Goal: Check status: Check status

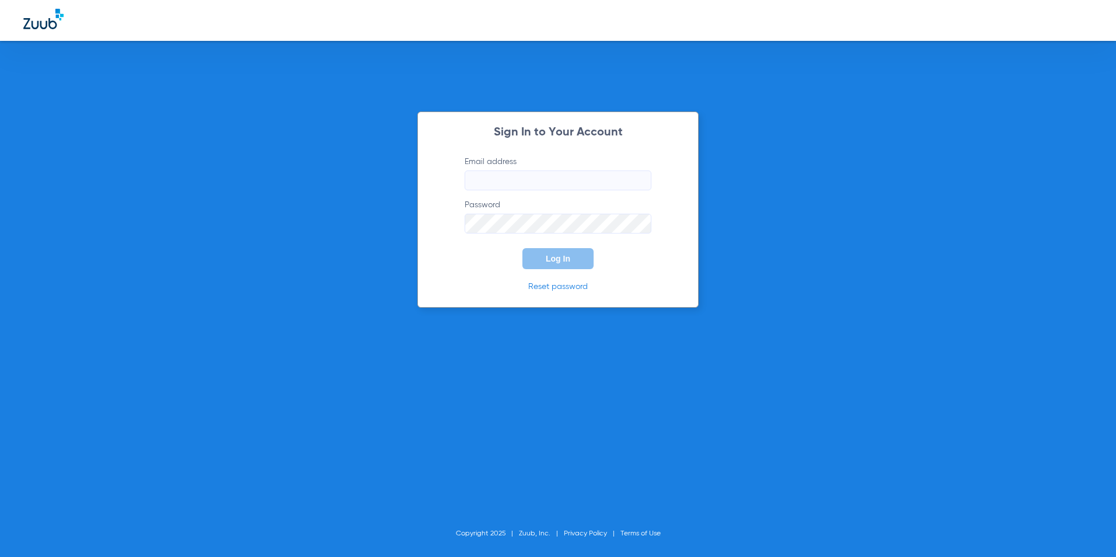
type input "[EMAIL_ADDRESS][DOMAIN_NAME]"
click at [556, 257] on span "Log In" at bounding box center [558, 258] width 25 height 9
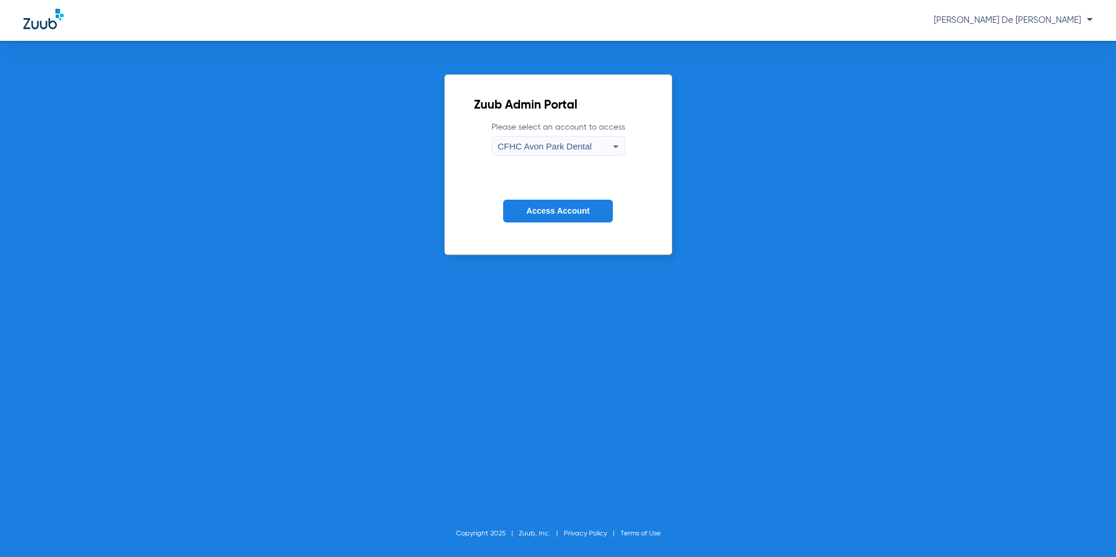
click at [542, 145] on span "CFHC Avon Park Dental" at bounding box center [545, 146] width 94 height 10
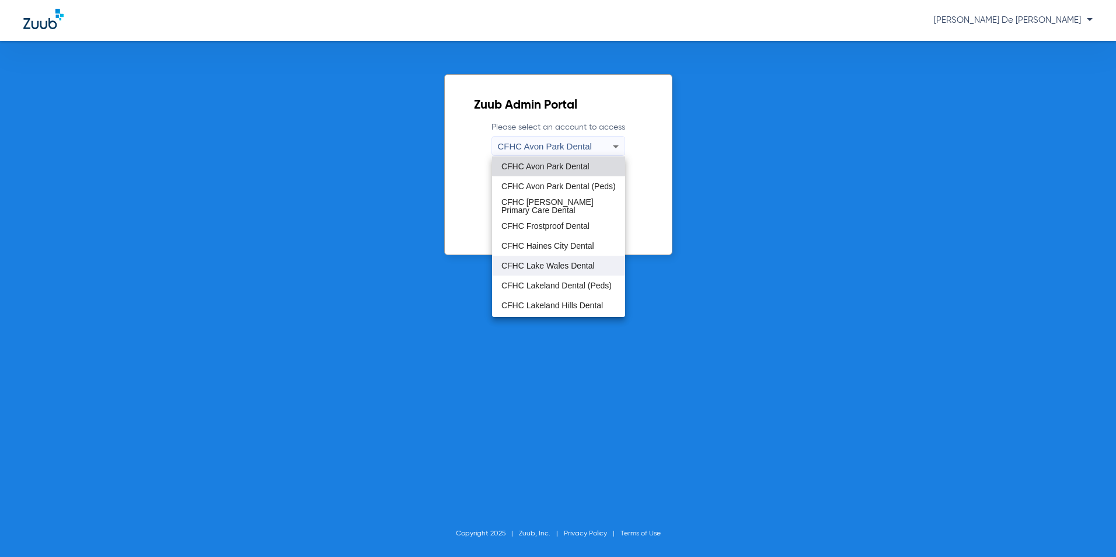
click at [559, 262] on span "CFHC Lake Wales Dental" at bounding box center [547, 265] width 93 height 8
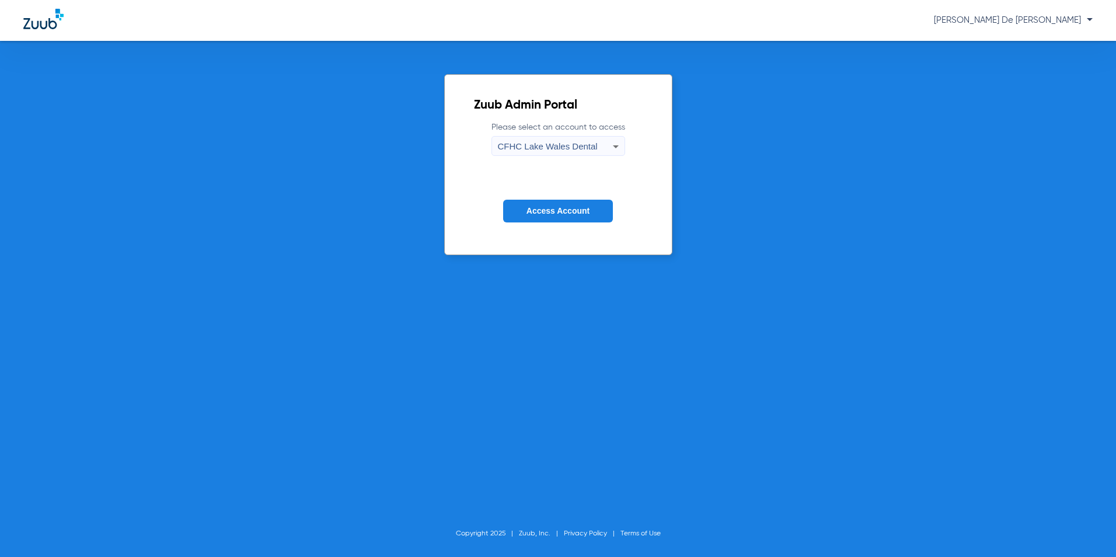
click at [566, 204] on button "Access Account" at bounding box center [558, 211] width 110 height 23
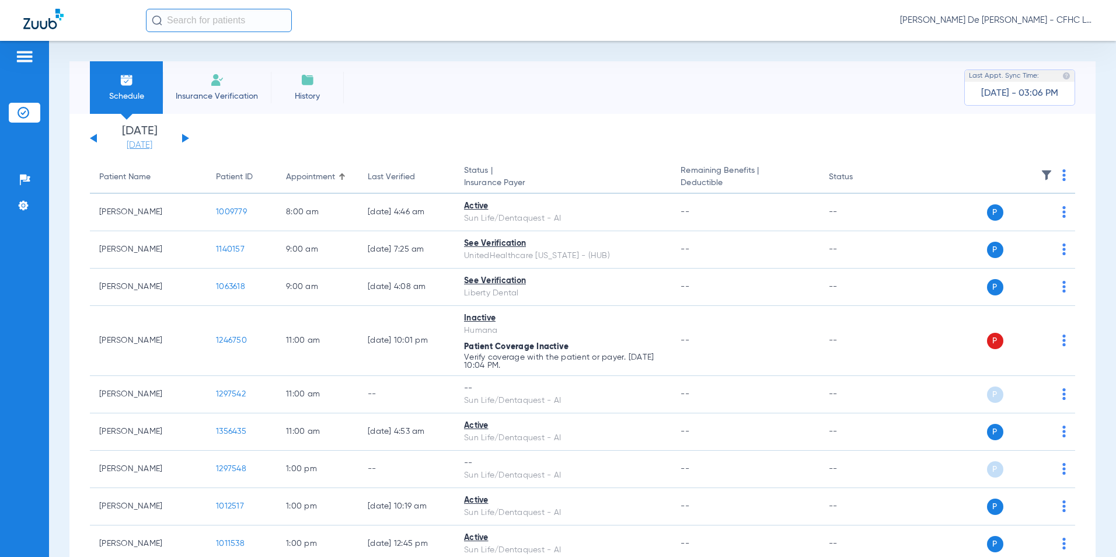
click at [152, 147] on link "[DATE]" at bounding box center [139, 145] width 70 height 12
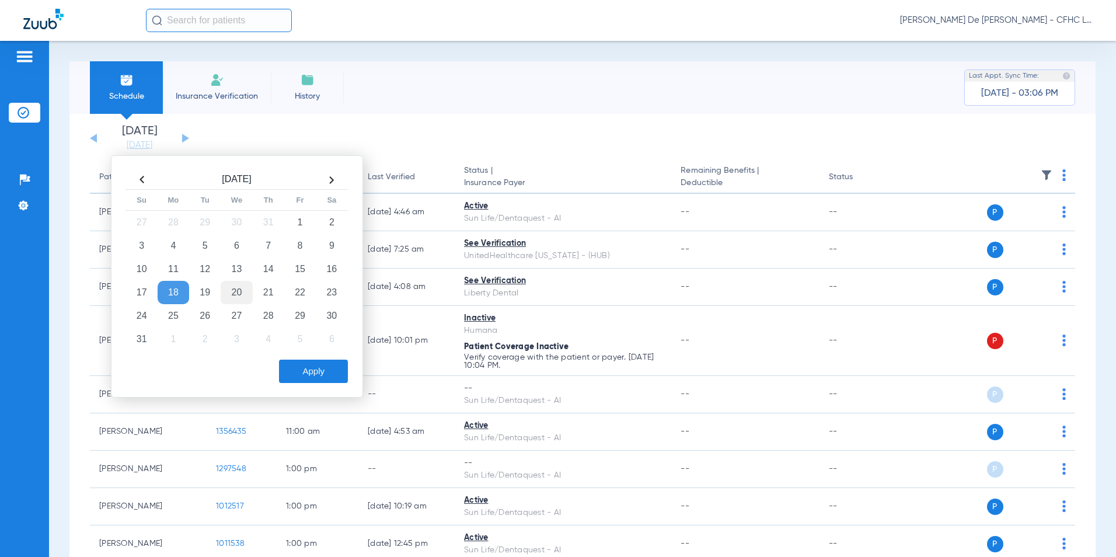
click at [245, 289] on td "20" at bounding box center [237, 292] width 32 height 23
drag, startPoint x: 314, startPoint y: 361, endPoint x: 324, endPoint y: 361, distance: 10.5
click at [314, 362] on button "Apply" at bounding box center [313, 370] width 69 height 23
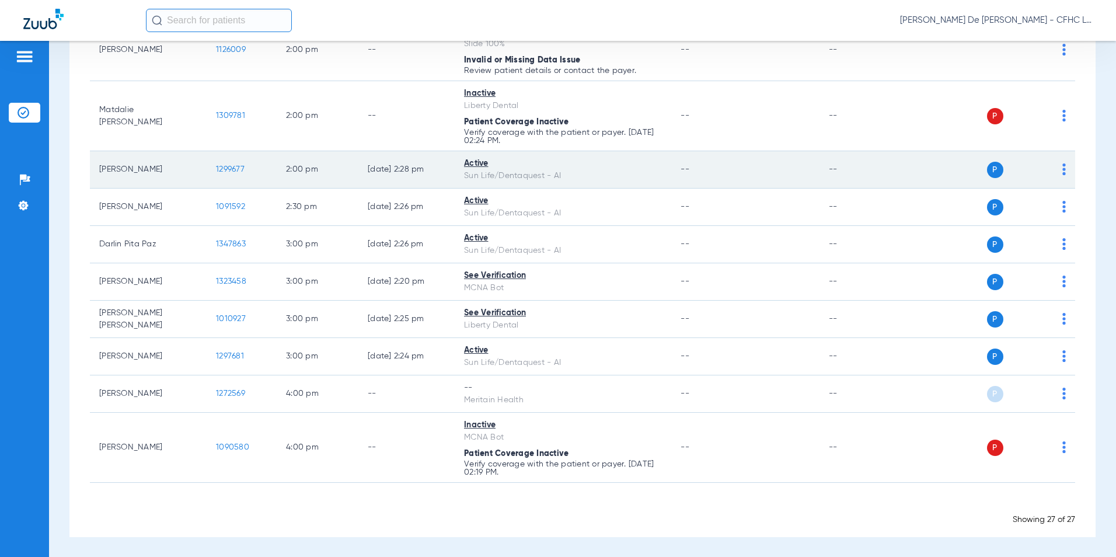
scroll to position [818, 0]
